Goal: Transaction & Acquisition: Book appointment/travel/reservation

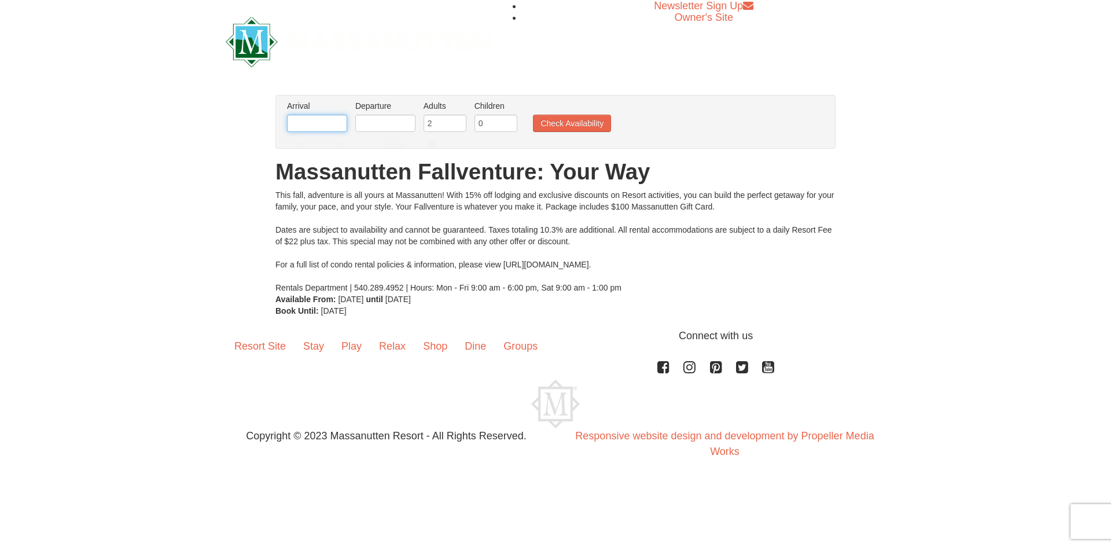
click at [331, 120] on input "text" at bounding box center [317, 123] width 60 height 17
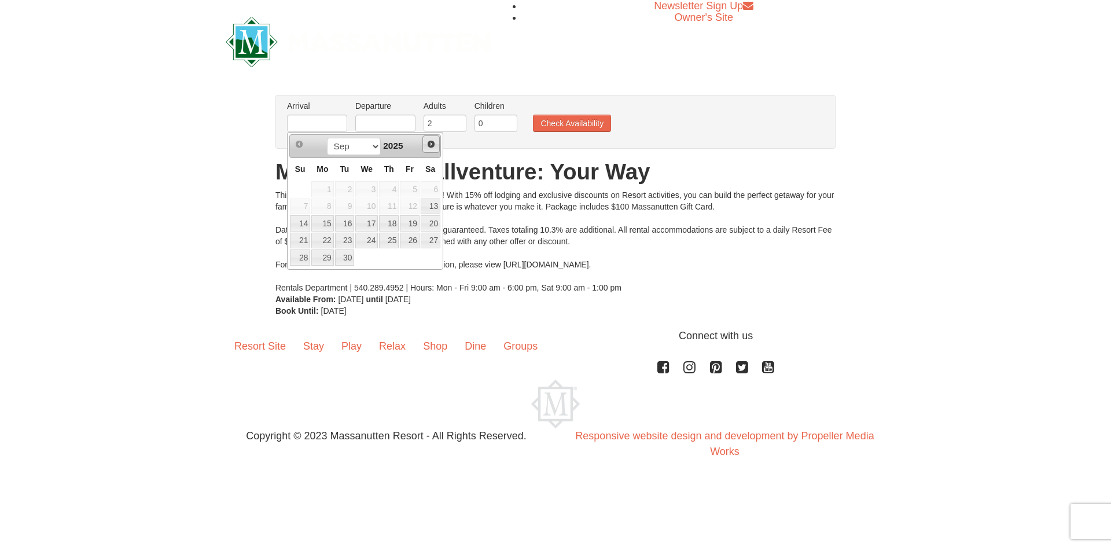
click at [433, 146] on span "Next" at bounding box center [430, 143] width 9 height 9
click at [415, 203] on link "10" at bounding box center [410, 206] width 20 height 16
type input "[DATE]"
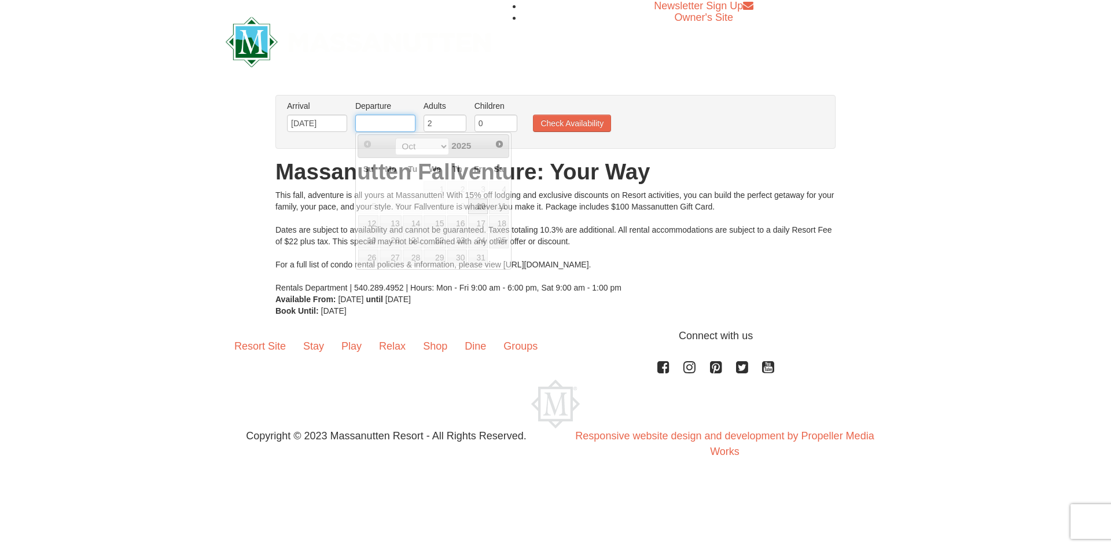
click at [387, 120] on input "text" at bounding box center [385, 123] width 60 height 17
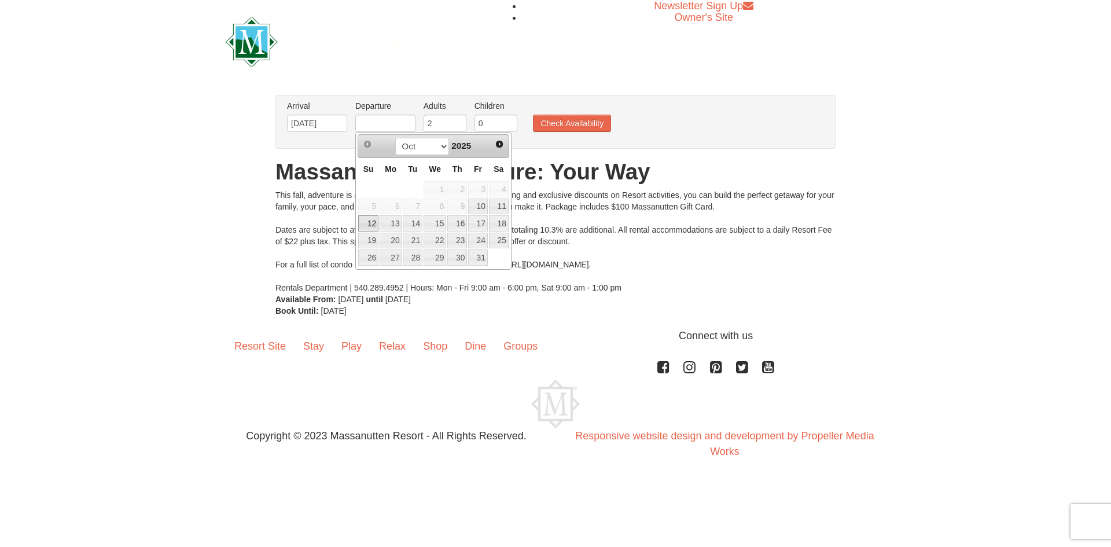
click at [369, 223] on link "12" at bounding box center [368, 223] width 20 height 16
type input "10/12/2025"
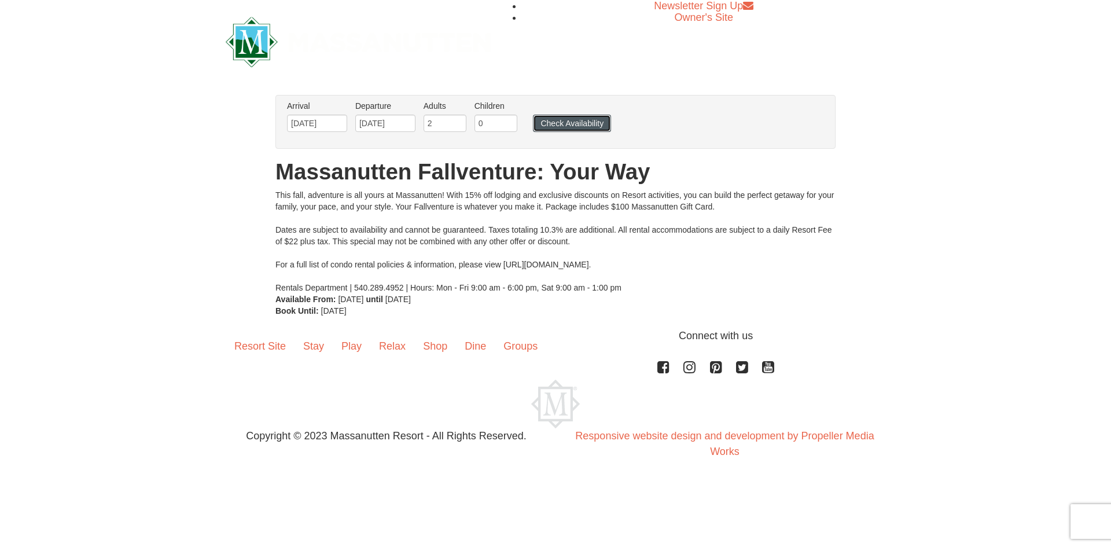
click at [569, 123] on button "Check Availability" at bounding box center [572, 123] width 78 height 17
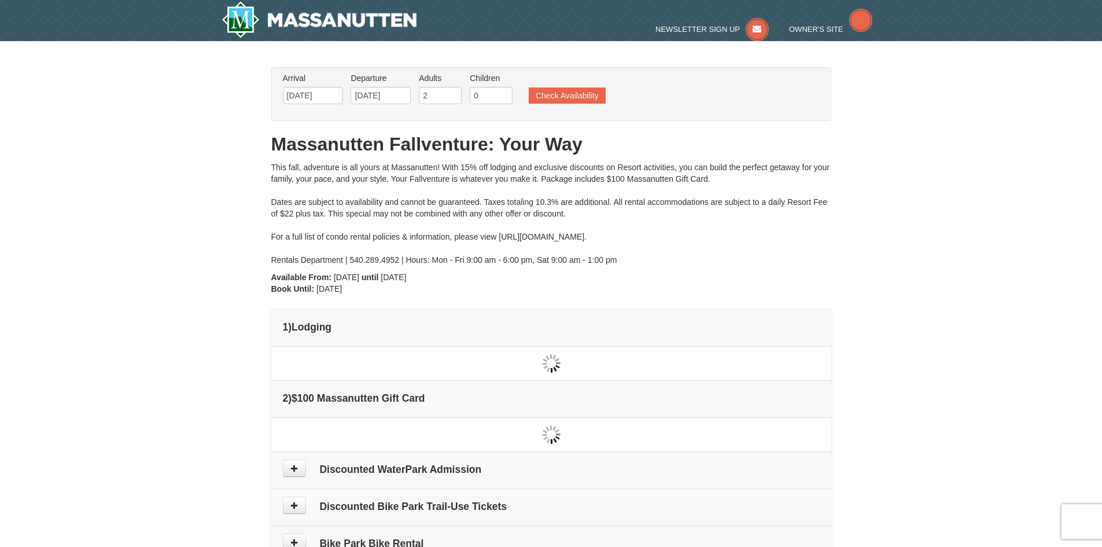
type input "[DATE]"
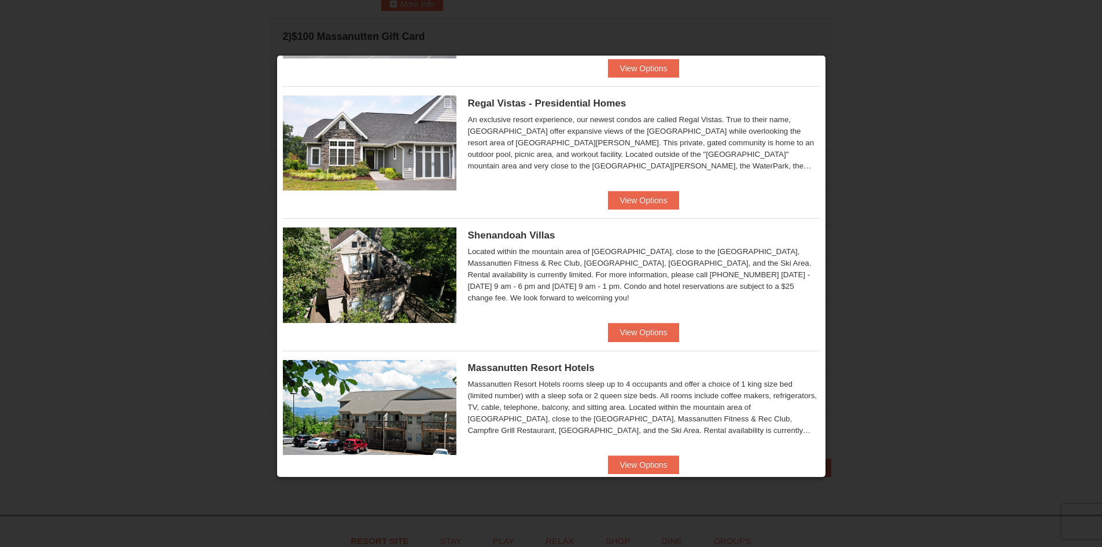
scroll to position [87, 0]
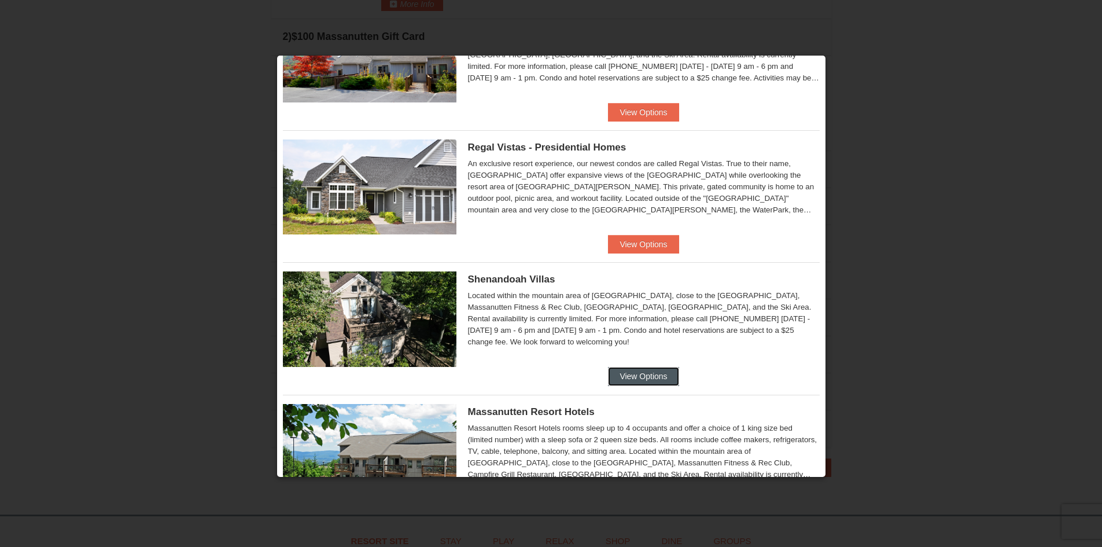
click at [629, 368] on button "View Options" at bounding box center [643, 376] width 71 height 19
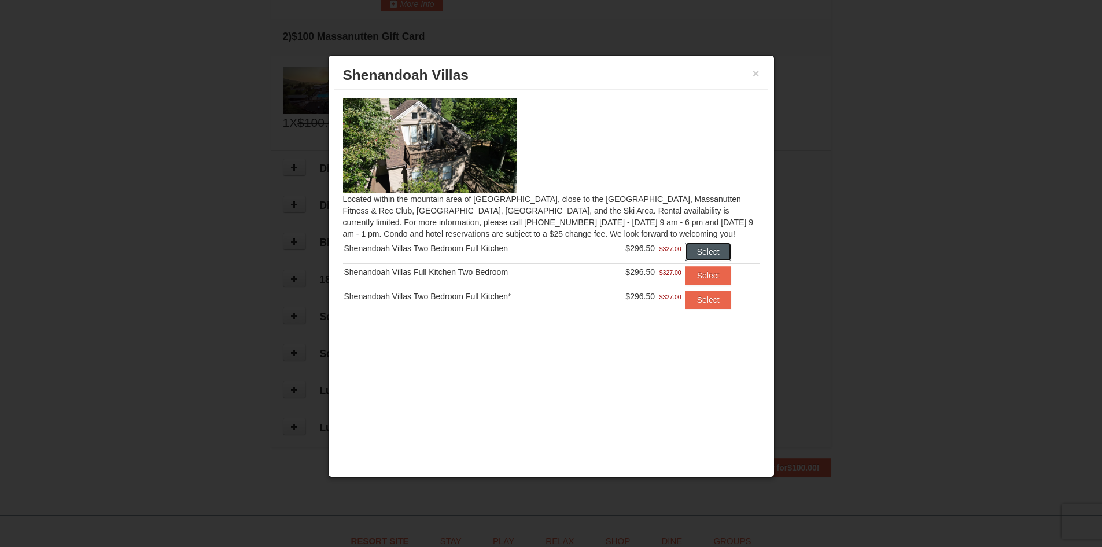
click at [709, 246] on button "Select" at bounding box center [709, 251] width 46 height 19
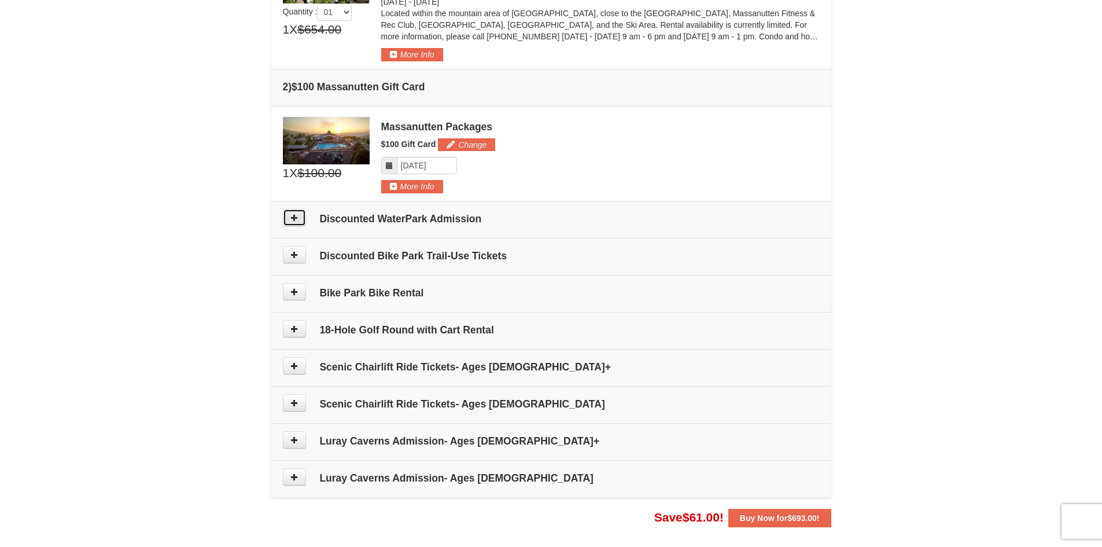
click at [301, 220] on button at bounding box center [294, 217] width 23 height 17
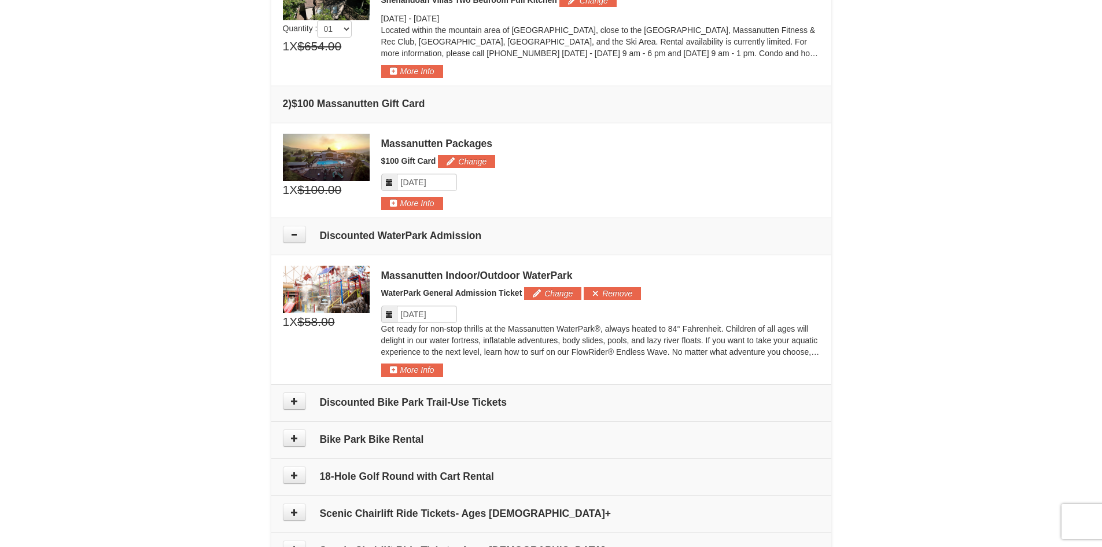
scroll to position [338, 0]
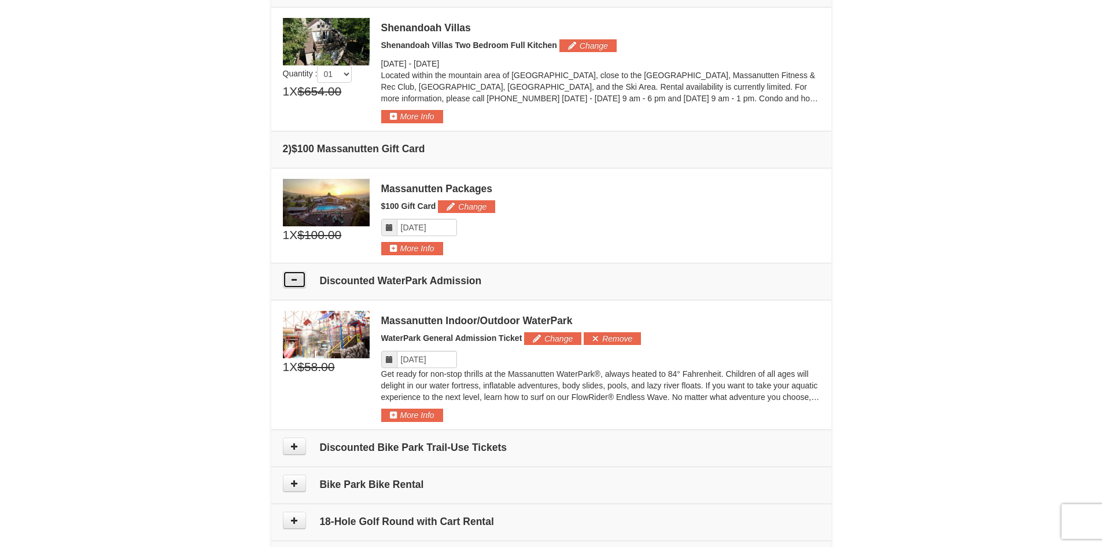
click at [295, 278] on icon at bounding box center [294, 279] width 8 height 8
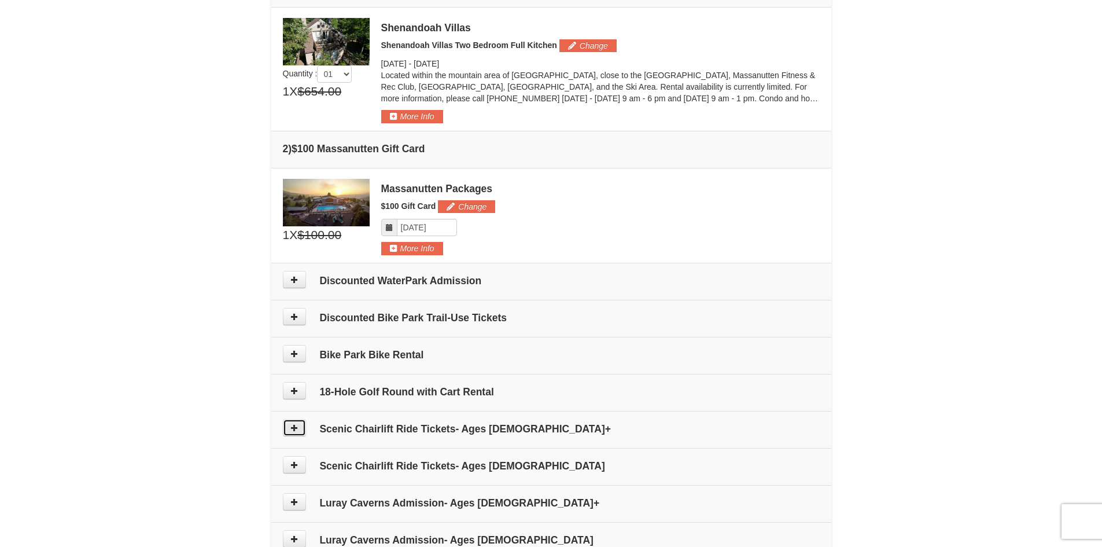
click at [294, 426] on icon at bounding box center [294, 428] width 8 height 8
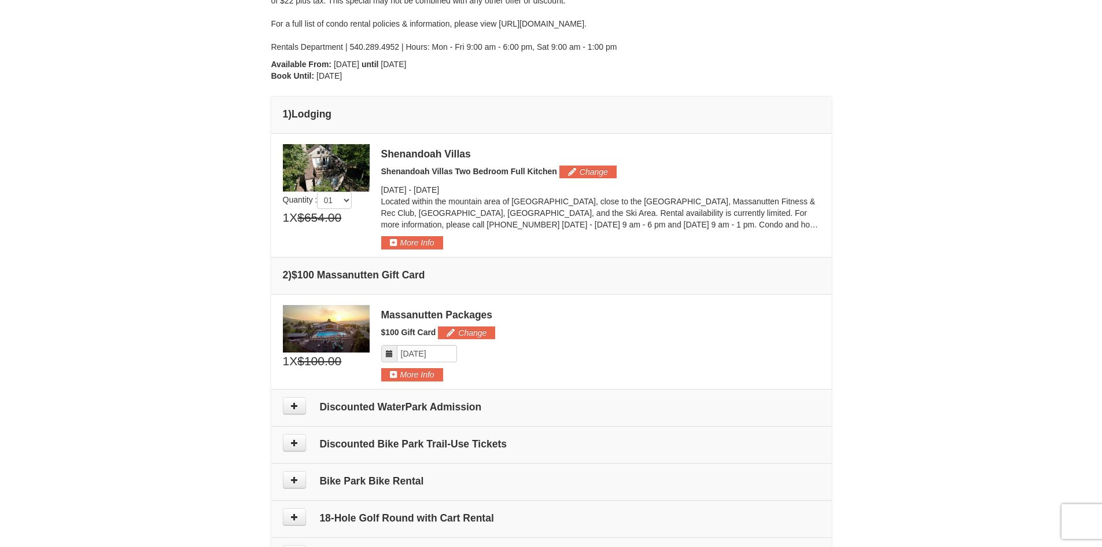
scroll to position [215, 0]
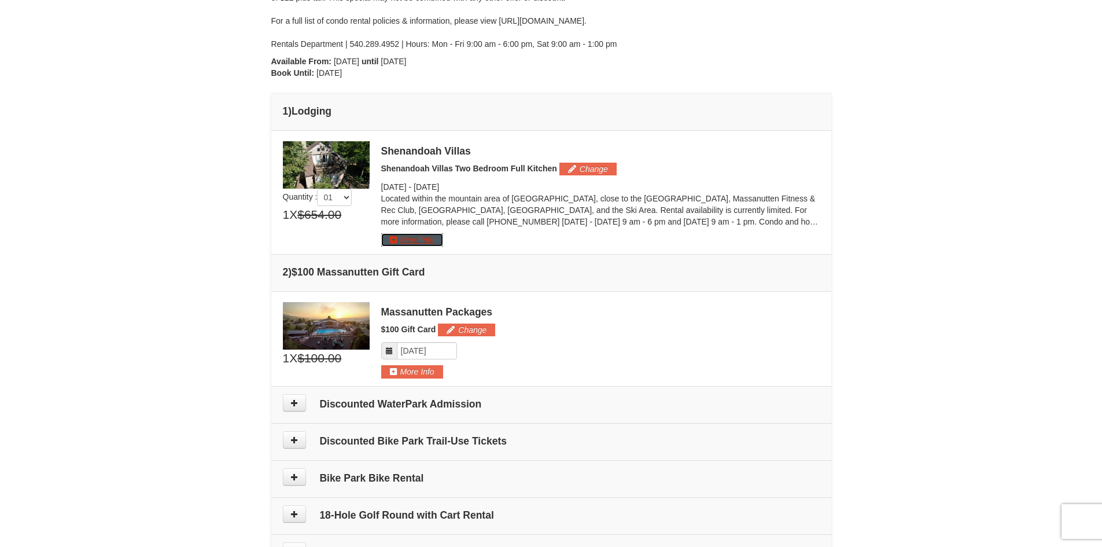
click at [422, 245] on button "More Info" at bounding box center [412, 239] width 62 height 13
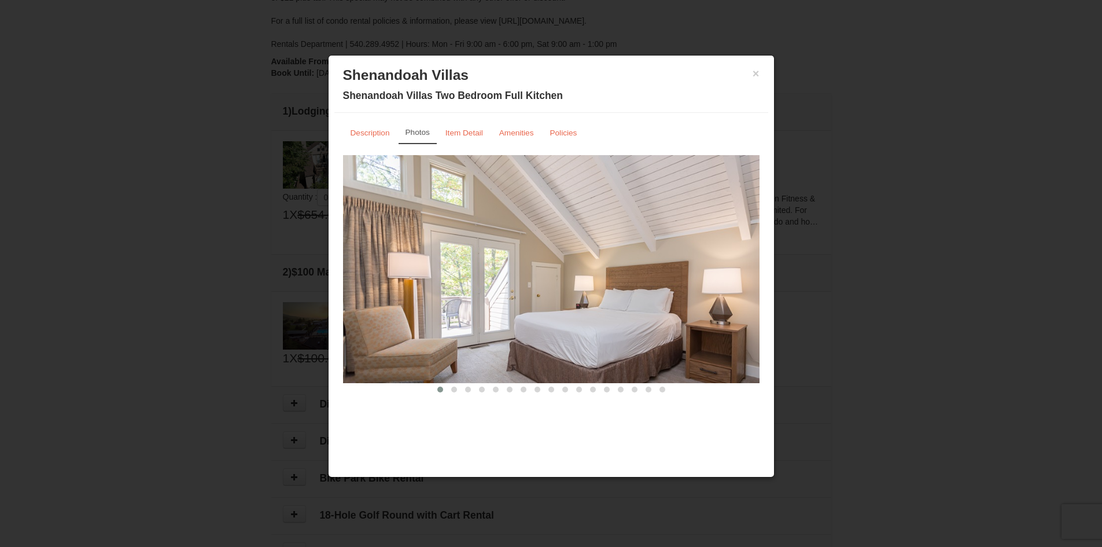
click at [194, 224] on div at bounding box center [551, 273] width 1102 height 547
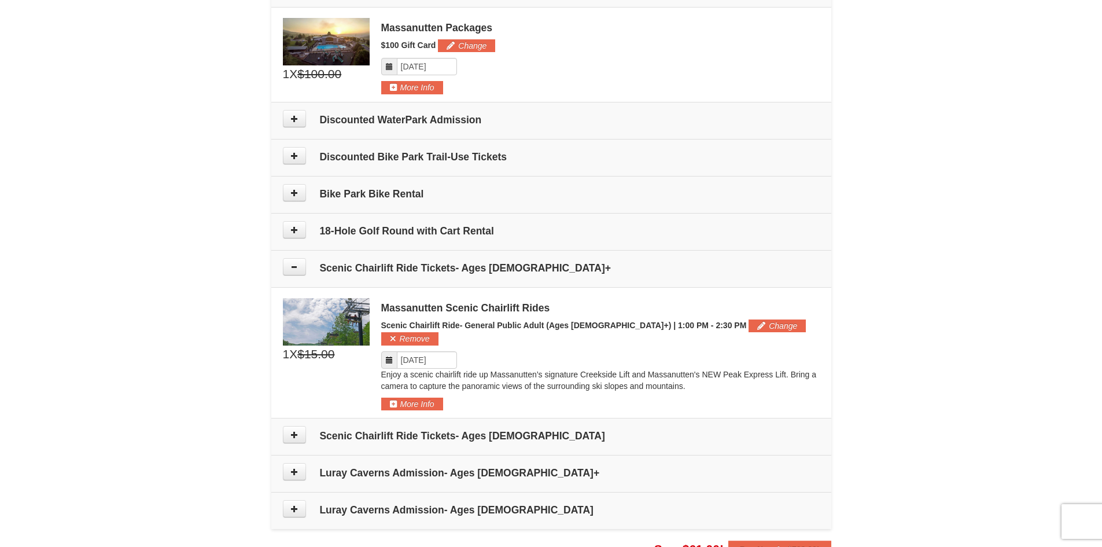
scroll to position [502, 0]
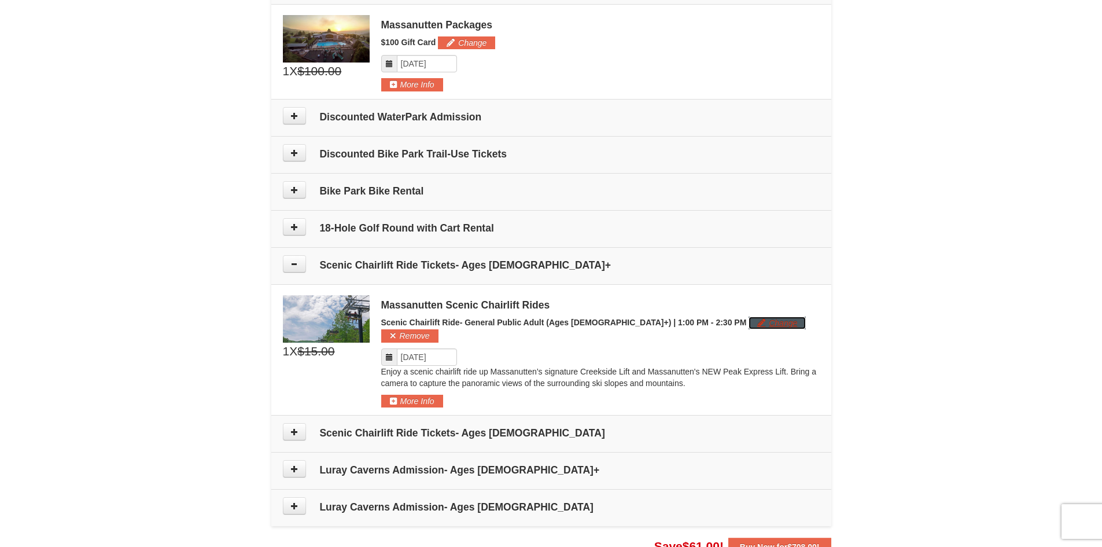
click at [749, 325] on button "Change" at bounding box center [777, 323] width 57 height 13
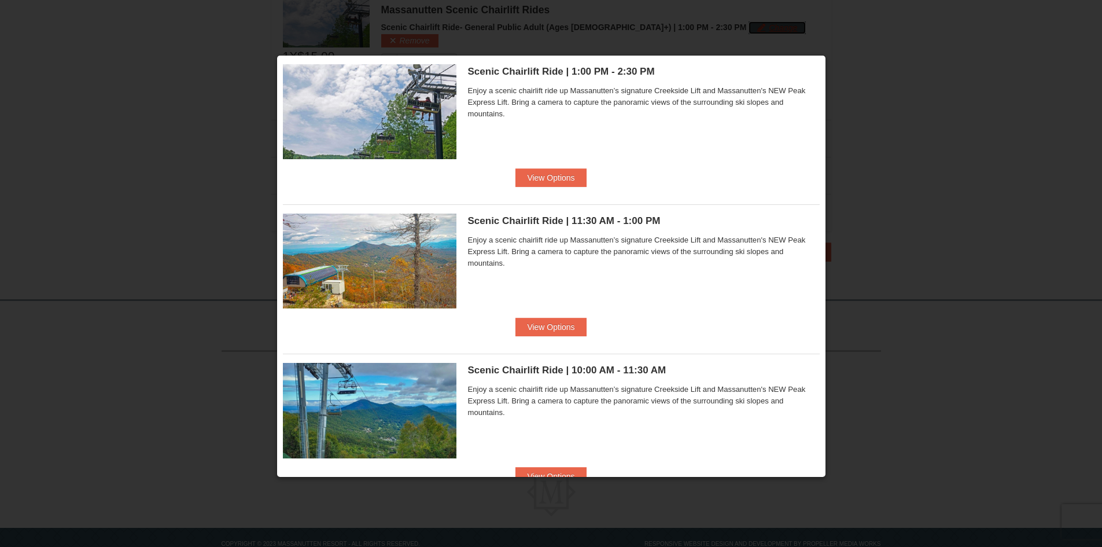
scroll to position [0, 0]
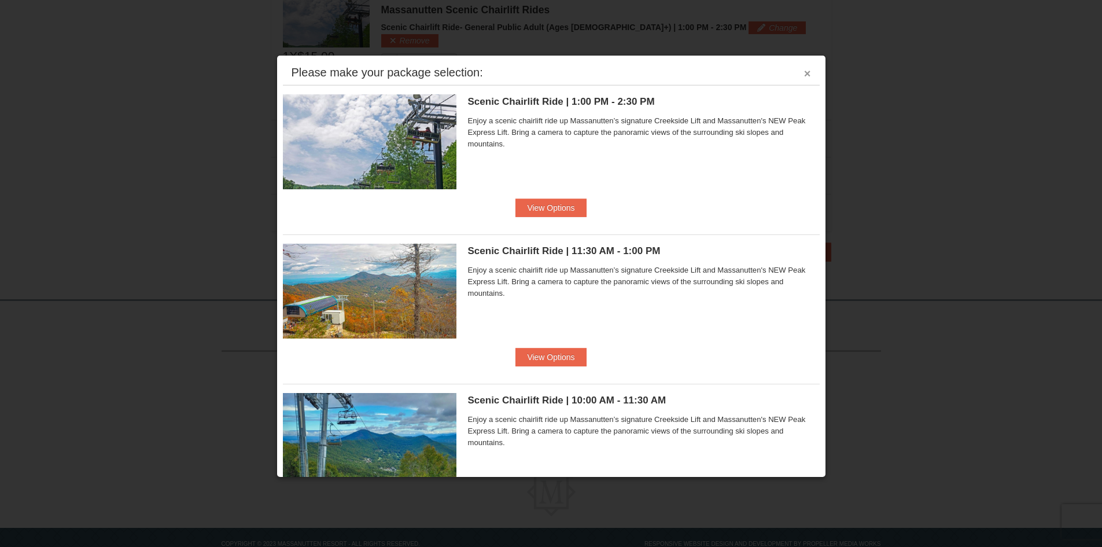
click at [804, 79] on button "×" at bounding box center [807, 74] width 7 height 12
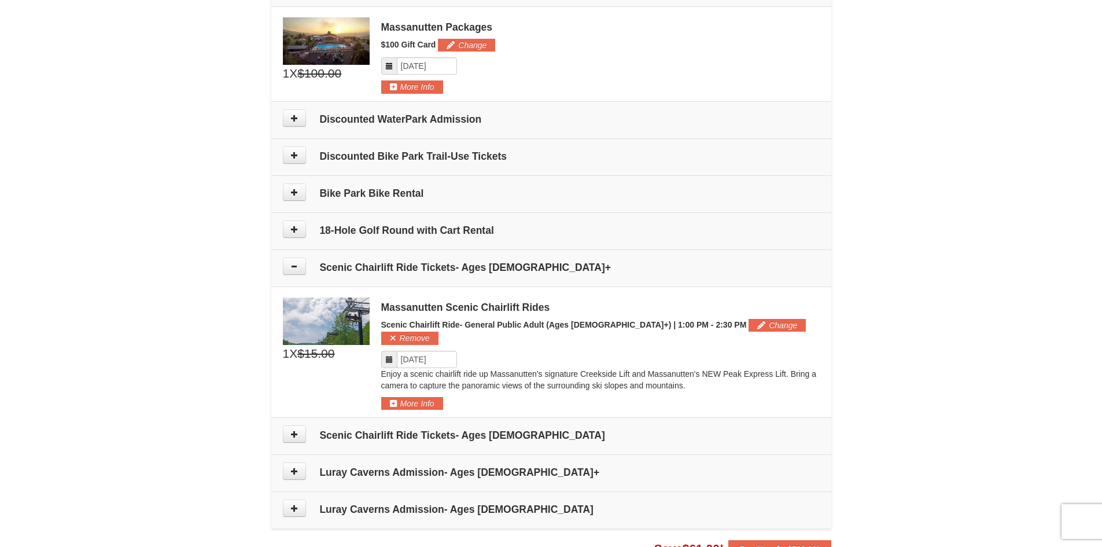
scroll to position [482, 0]
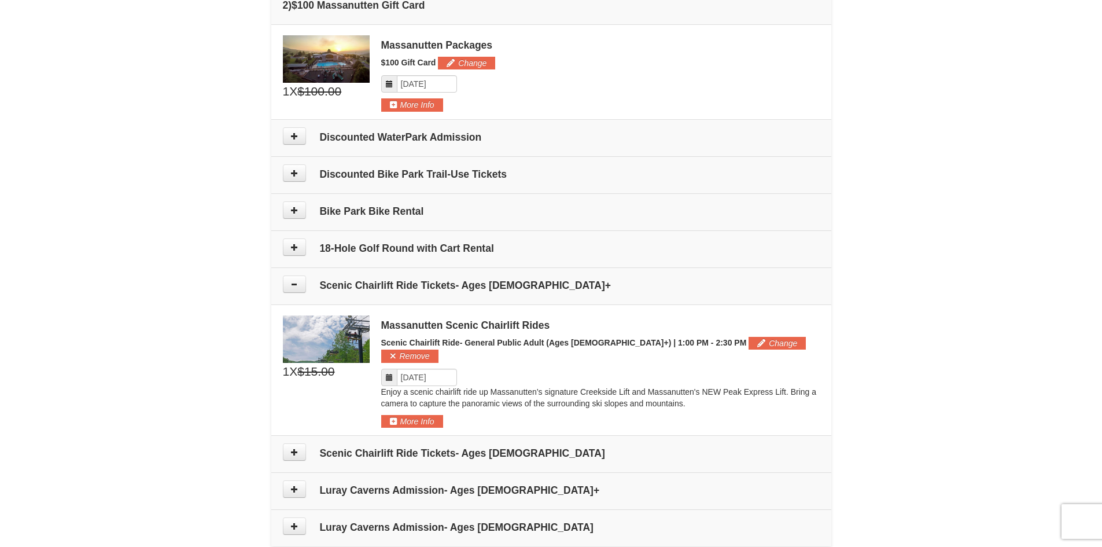
click at [315, 371] on span "$15.00" at bounding box center [315, 371] width 37 height 17
click at [305, 371] on span "$15.00" at bounding box center [315, 371] width 37 height 17
click at [295, 373] on span "X" at bounding box center [293, 371] width 8 height 17
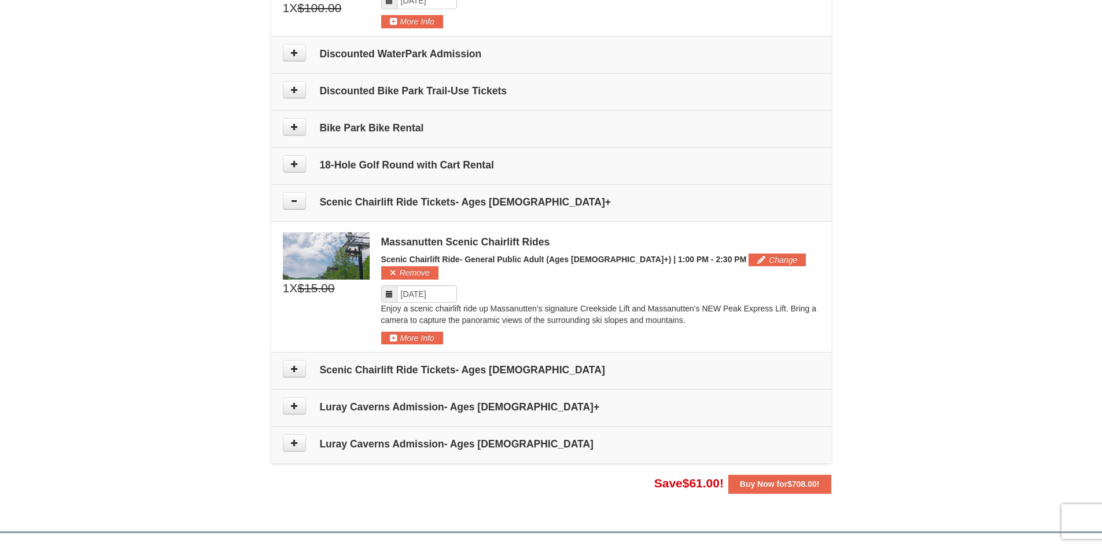
scroll to position [576, 0]
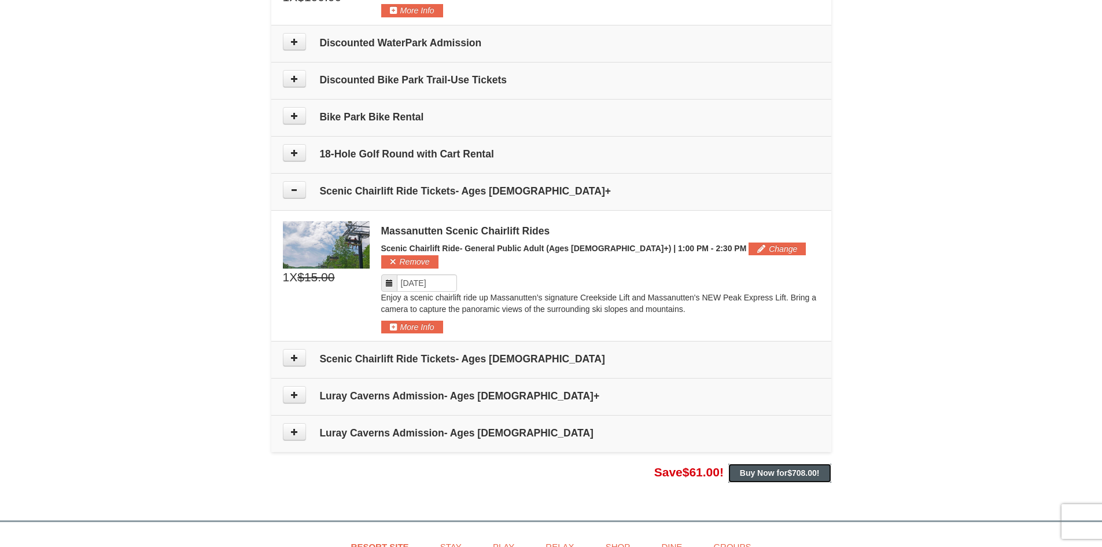
click at [774, 468] on strong "Buy Now for $708.00 !" at bounding box center [780, 472] width 80 height 9
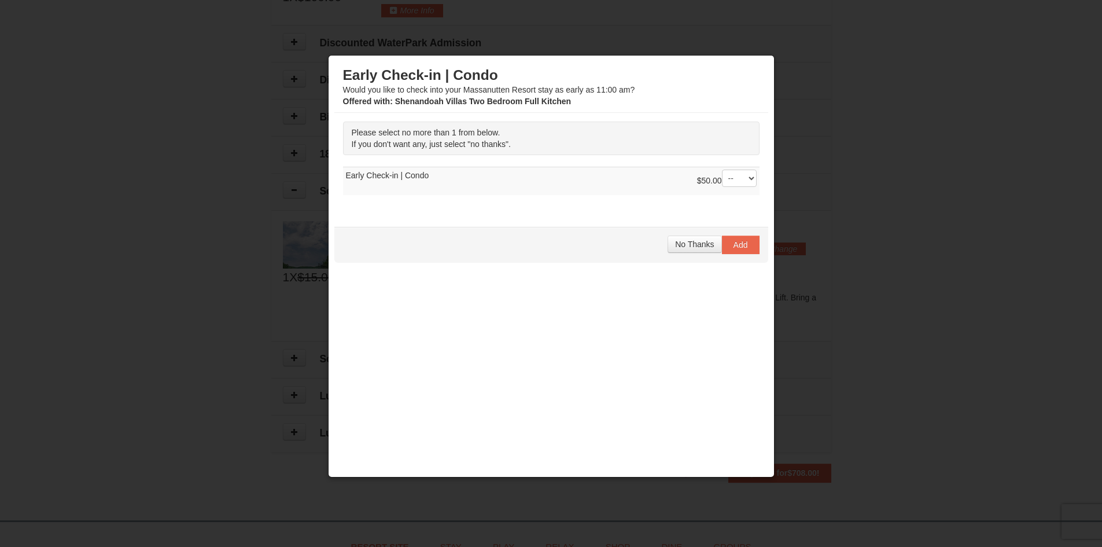
scroll to position [573, 0]
click at [753, 178] on select "-- 01" at bounding box center [739, 178] width 35 height 17
select select "1"
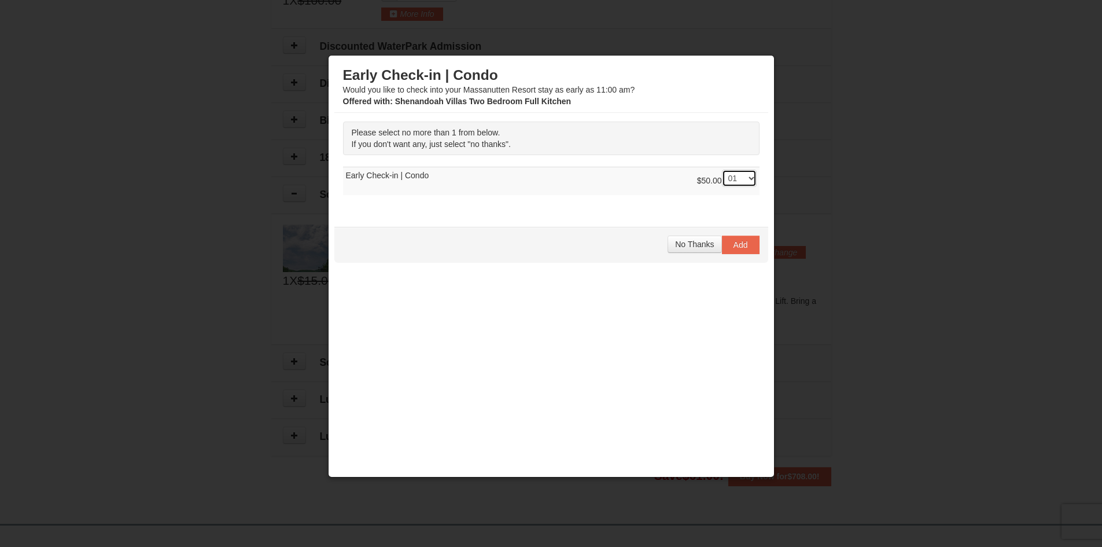
click at [722, 170] on select "-- 01" at bounding box center [739, 178] width 35 height 17
click at [737, 253] on button "Add" at bounding box center [741, 245] width 38 height 19
